Goal: Task Accomplishment & Management: Manage account settings

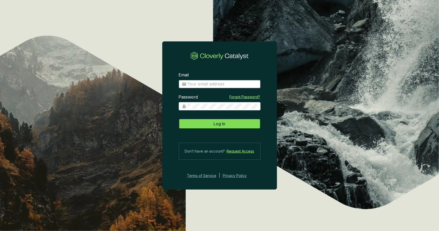
type input "[PERSON_NAME][EMAIL_ADDRESS][DOMAIN_NAME]"
click at [218, 125] on span "Log In" at bounding box center [220, 124] width 12 height 6
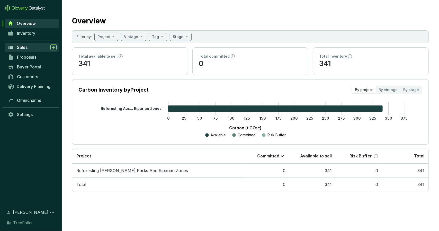
click at [25, 50] on span "Sales" at bounding box center [22, 47] width 11 height 5
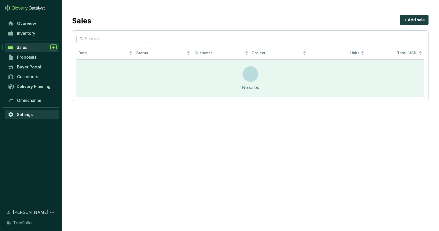
click at [32, 116] on span "Settings" at bounding box center [25, 114] width 16 height 5
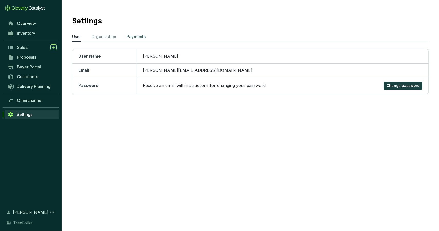
click at [136, 38] on p "Payments" at bounding box center [135, 36] width 19 height 6
